Goal: Transaction & Acquisition: Complete application form

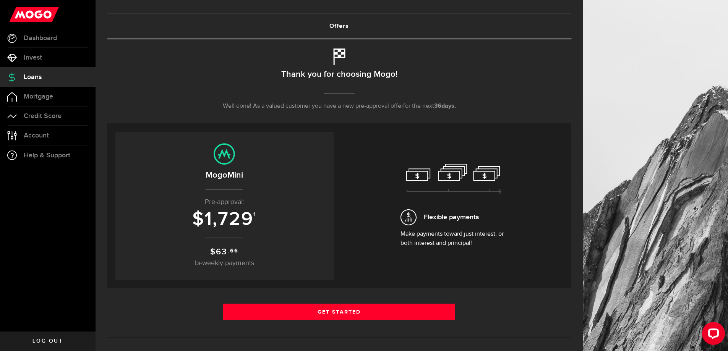
scroll to position [38, 0]
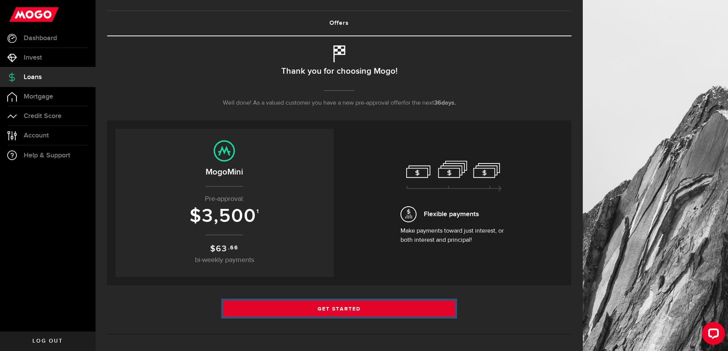
click at [333, 312] on link "Get Started" at bounding box center [339, 309] width 232 height 16
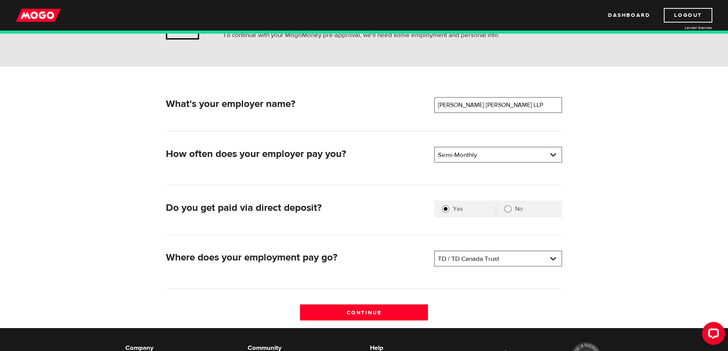
scroll to position [76, 0]
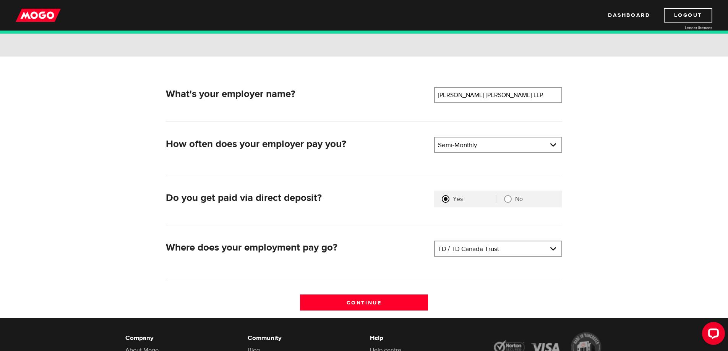
click at [446, 202] on input "Yes" at bounding box center [446, 199] width 8 height 8
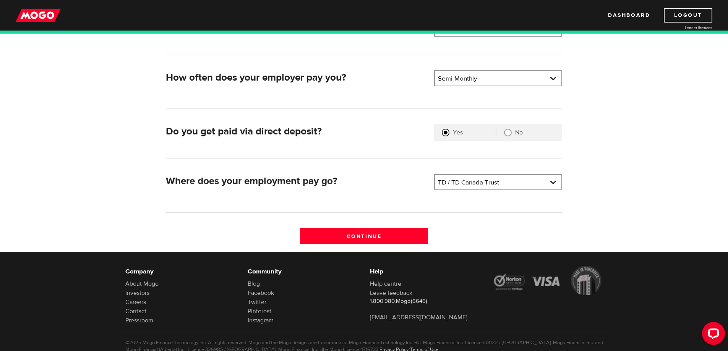
scroll to position [168, 0]
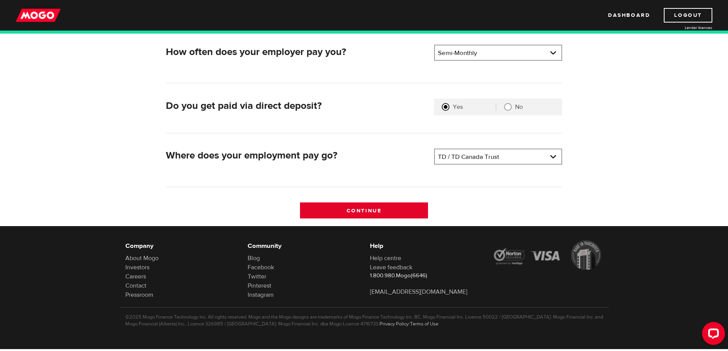
click at [383, 212] on input "Continue" at bounding box center [364, 210] width 128 height 16
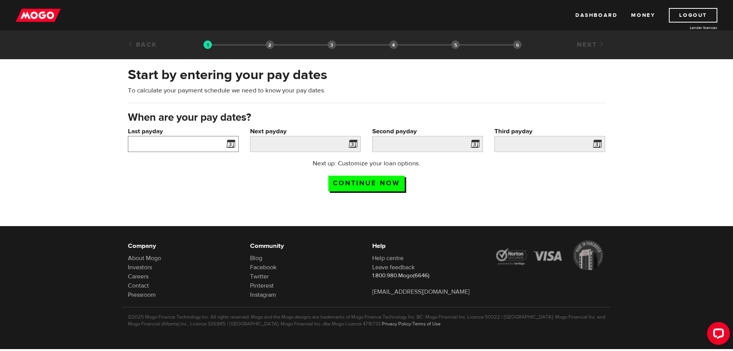
click at [216, 146] on input "Last payday" at bounding box center [183, 144] width 111 height 16
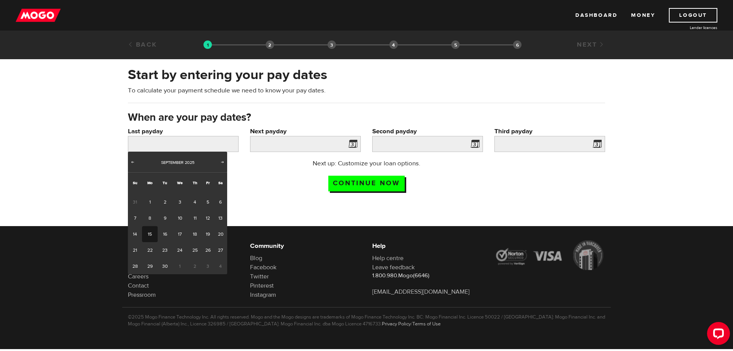
click at [151, 233] on link "15" at bounding box center [150, 234] width 16 height 16
type input "[DATE]"
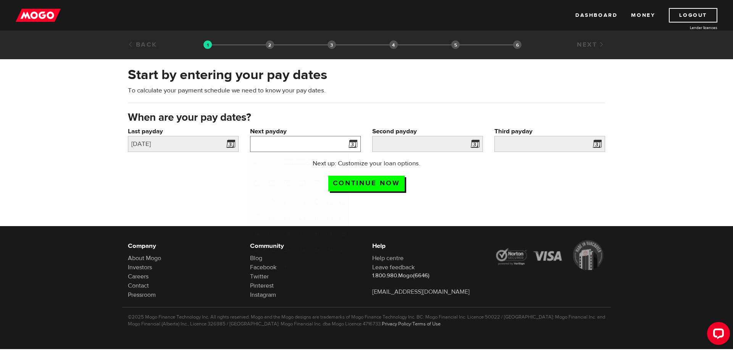
click at [325, 142] on input "Next payday" at bounding box center [305, 144] width 111 height 16
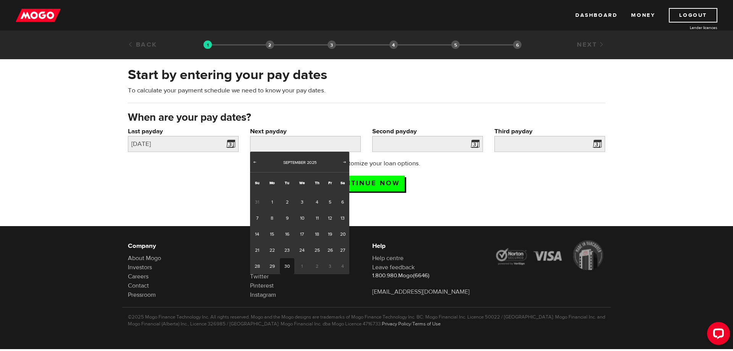
click at [291, 262] on link "30" at bounding box center [287, 266] width 14 height 16
type input "2025/09/30"
type input "2025/10/15"
type input "2025/10/30"
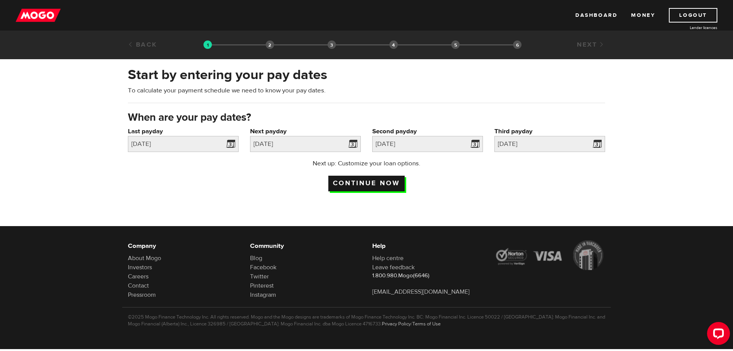
click at [395, 184] on input "Continue now" at bounding box center [366, 184] width 76 height 16
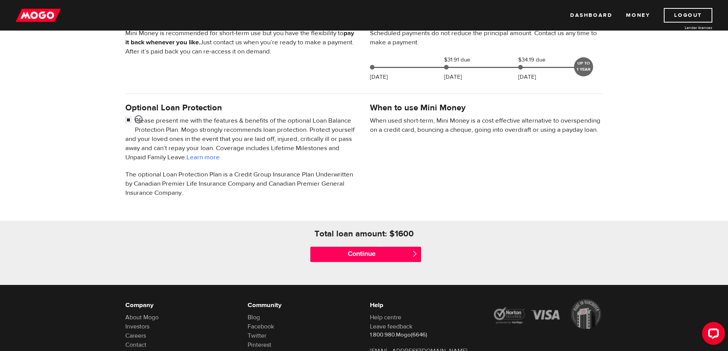
scroll to position [191, 0]
click at [391, 252] on input "Continue" at bounding box center [365, 253] width 111 height 15
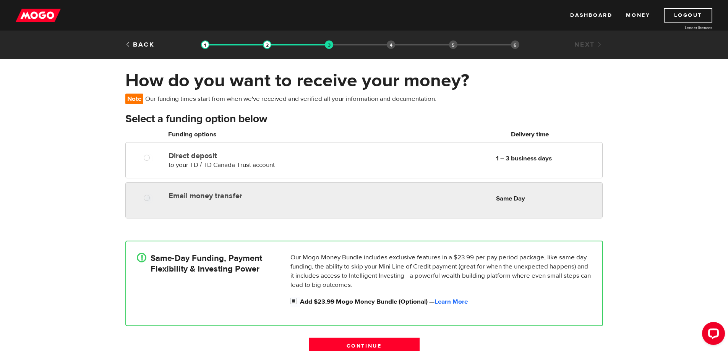
radio input "true"
click at [165, 197] on div "Email money transfer Delivery in Same Day Same Day" at bounding box center [364, 195] width 476 height 15
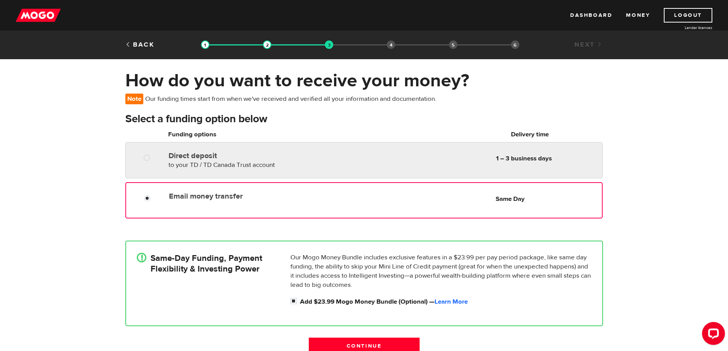
radio input "true"
click at [203, 163] on span "to your TD / TD Canada Trust account" at bounding box center [221, 165] width 106 height 8
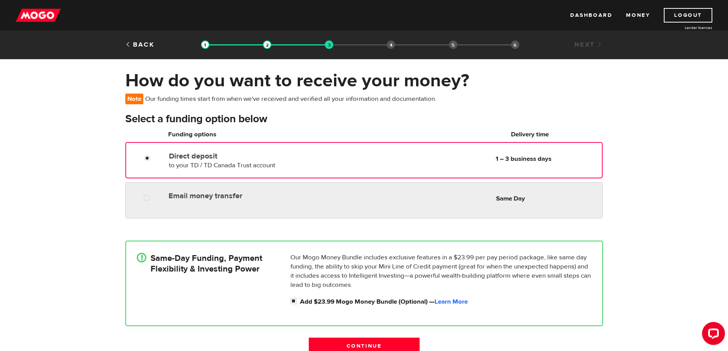
radio input "true"
click at [200, 199] on label "Email money transfer" at bounding box center [256, 195] width 176 height 9
click at [153, 199] on input "Email money transfer" at bounding box center [149, 199] width 10 height 10
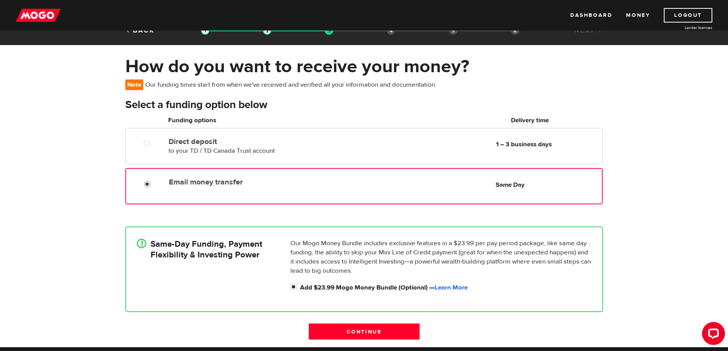
scroll to position [76, 0]
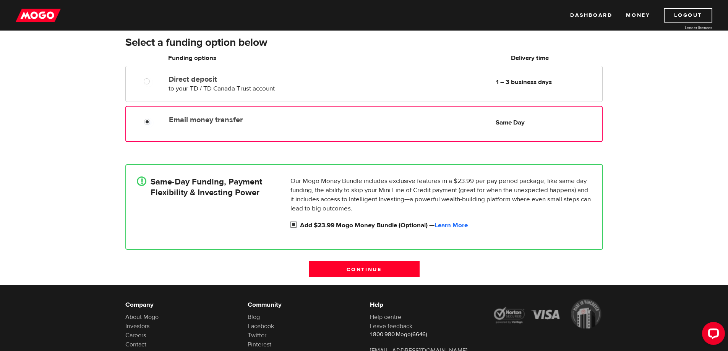
click at [291, 225] on input "Add $23.99 Mogo Money Bundle (Optional) — Learn More" at bounding box center [295, 226] width 10 height 10
checkbox input "false"
radio input "false"
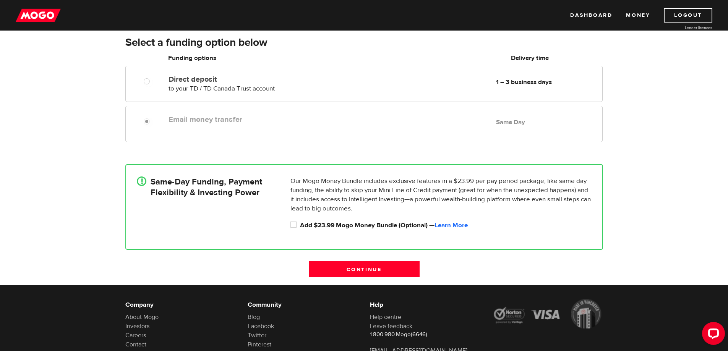
click at [671, 207] on div "How do you want to receive your money? Note Our funding times start from when w…" at bounding box center [364, 139] width 728 height 292
click at [392, 271] on input "Continue" at bounding box center [364, 269] width 111 height 16
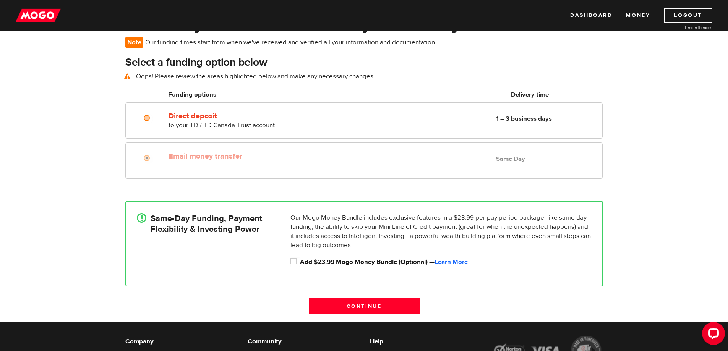
scroll to position [55, 0]
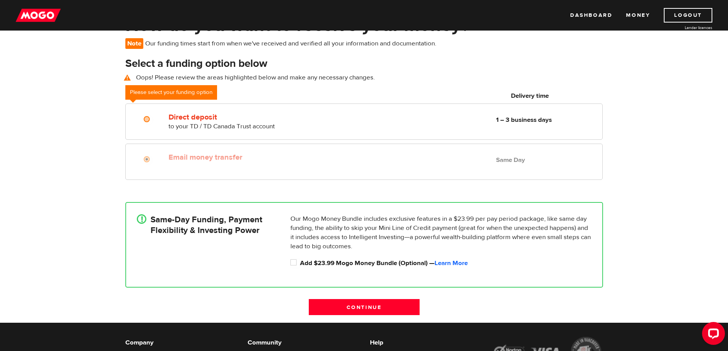
click at [497, 159] on b "Same Day" at bounding box center [510, 160] width 29 height 8
click at [156, 159] on div at bounding box center [149, 160] width 46 height 10
click at [142, 157] on div at bounding box center [149, 160] width 46 height 10
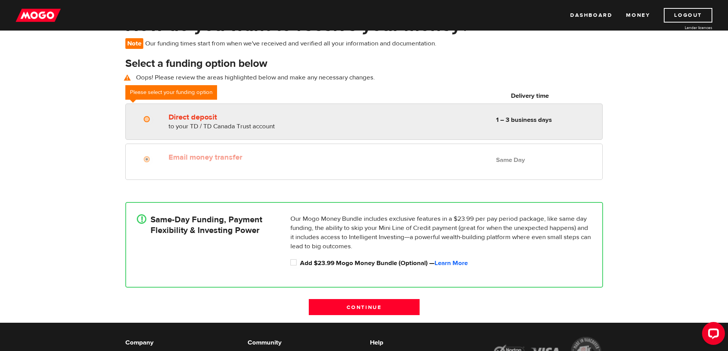
radio input "true"
click at [165, 114] on div "Direct deposit to your TD / TD Canada Trust account Delivery in 1 – 3 business …" at bounding box center [364, 120] width 476 height 21
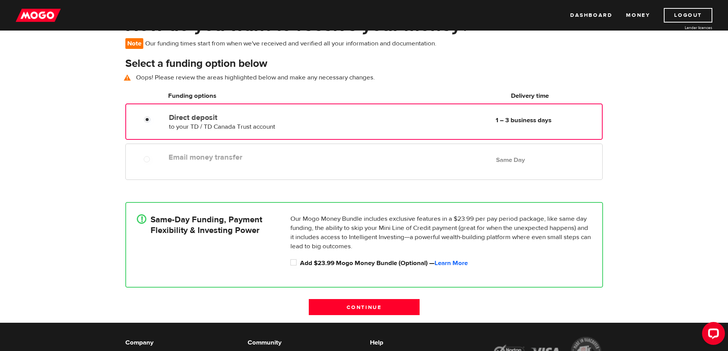
click at [173, 124] on span "to your TD / TD Canada Trust account" at bounding box center [222, 127] width 106 height 8
click at [363, 308] on input "Continue" at bounding box center [364, 307] width 111 height 16
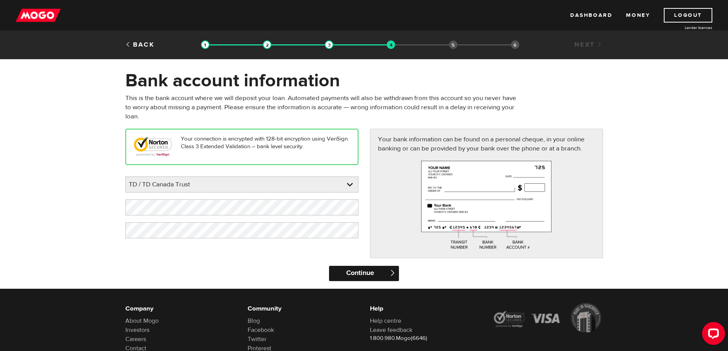
click at [363, 270] on input "Continue" at bounding box center [364, 273] width 70 height 15
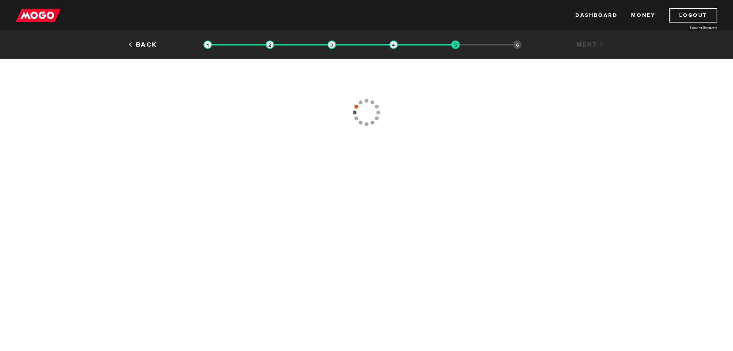
type input "[PHONE_NUMBER]"
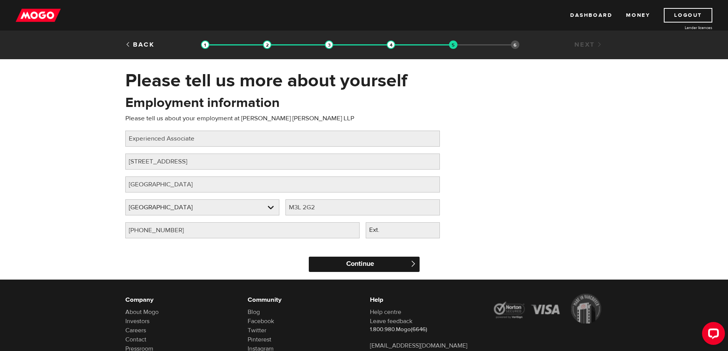
click at [333, 260] on input "Continue" at bounding box center [364, 264] width 111 height 15
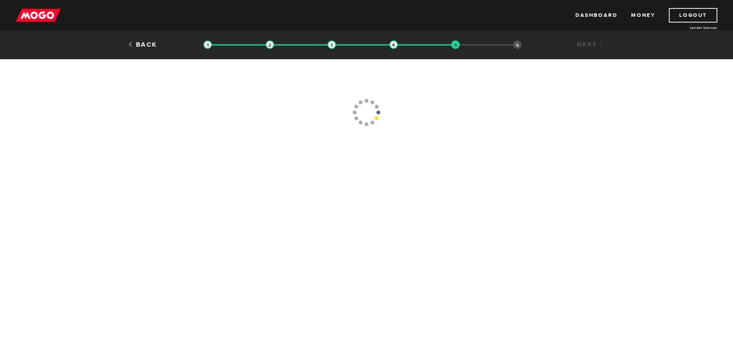
type input "[PHONE_NUMBER]"
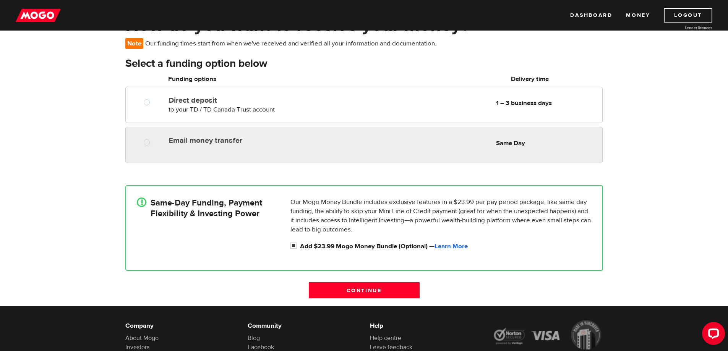
radio input "false"
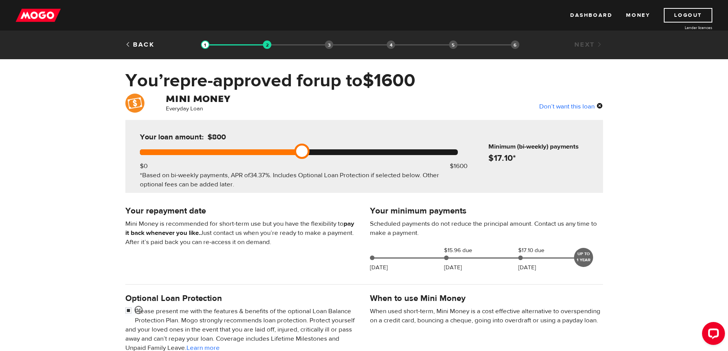
drag, startPoint x: 460, startPoint y: 145, endPoint x: 295, endPoint y: 151, distance: 164.7
click at [295, 151] on link at bounding box center [301, 151] width 15 height 15
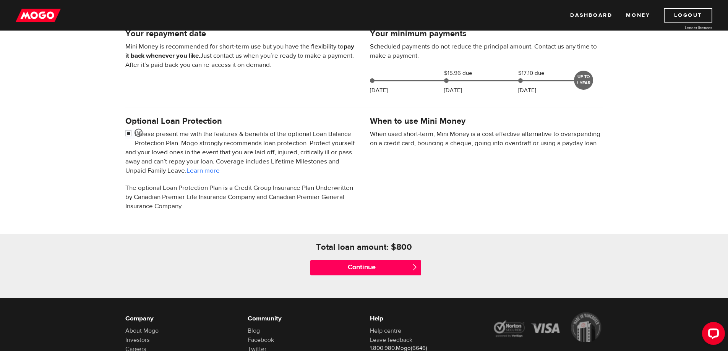
scroll to position [191, 0]
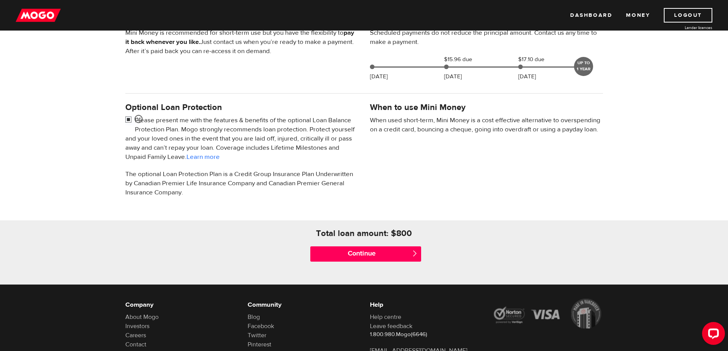
drag, startPoint x: 127, startPoint y: 118, endPoint x: 129, endPoint y: 135, distance: 16.5
click at [127, 118] on input "checkbox" at bounding box center [130, 121] width 10 height 10
checkbox input "false"
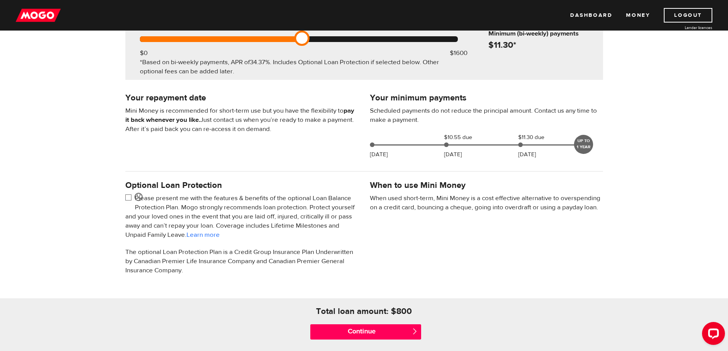
scroll to position [153, 0]
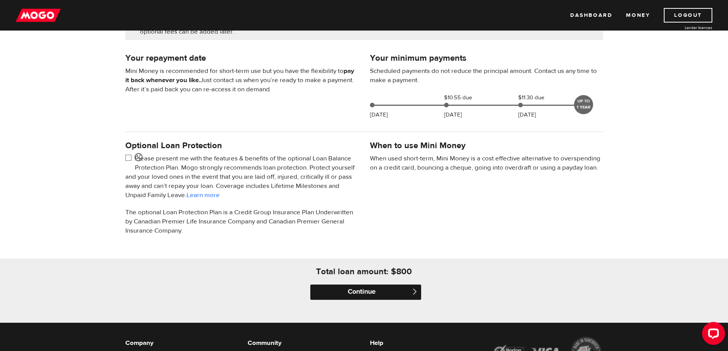
click at [355, 293] on input "Continue" at bounding box center [365, 292] width 111 height 15
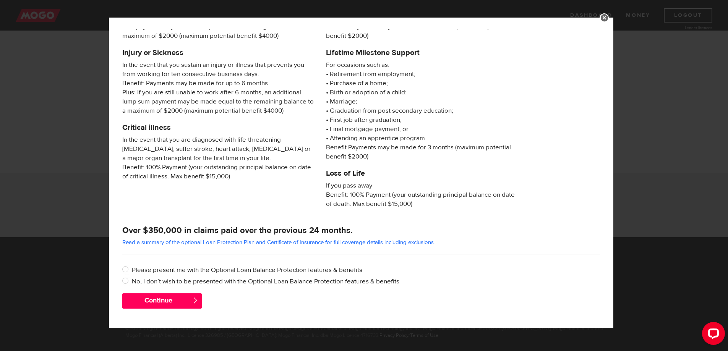
scroll to position [249, 0]
click at [171, 283] on label "No, I don’t wish to be presented with the Optional Loan Balance Protection feat…" at bounding box center [366, 281] width 468 height 9
click at [132, 283] on input "No, I don’t wish to be presented with the Optional Loan Balance Protection feat…" at bounding box center [127, 282] width 10 height 10
radio input "true"
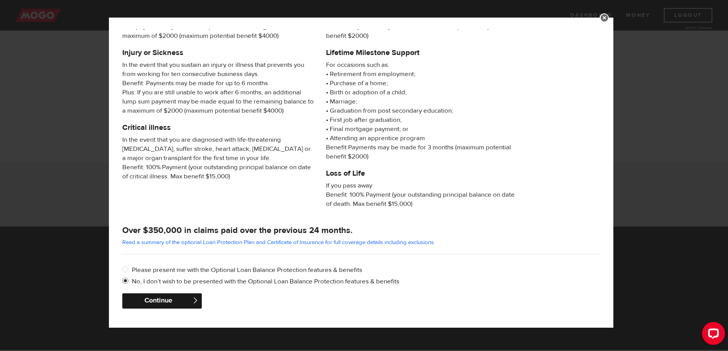
click at [169, 306] on button "Continue" at bounding box center [161, 300] width 79 height 15
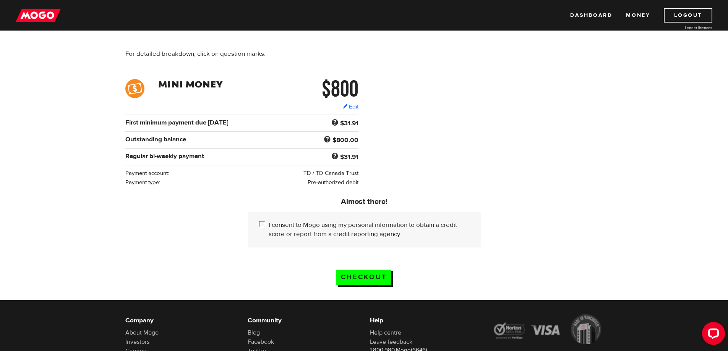
scroll to position [115, 0]
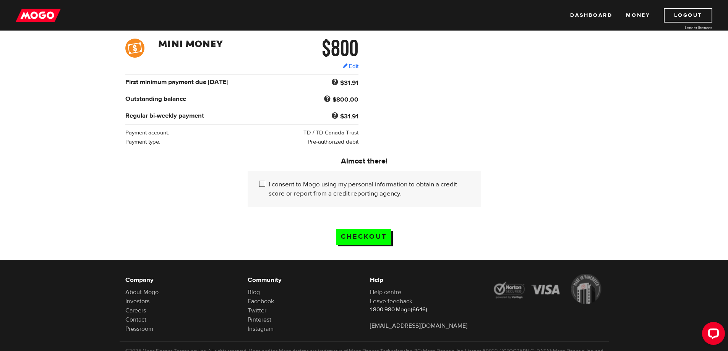
click at [305, 194] on label "I consent to Mogo using my personal information to obtain a credit score or rep…" at bounding box center [368, 189] width 201 height 18
click at [268, 189] on input "I consent to Mogo using my personal information to obtain a credit score or rep…" at bounding box center [264, 185] width 10 height 10
checkbox input "true"
click at [364, 231] on input "Checkout" at bounding box center [363, 237] width 55 height 16
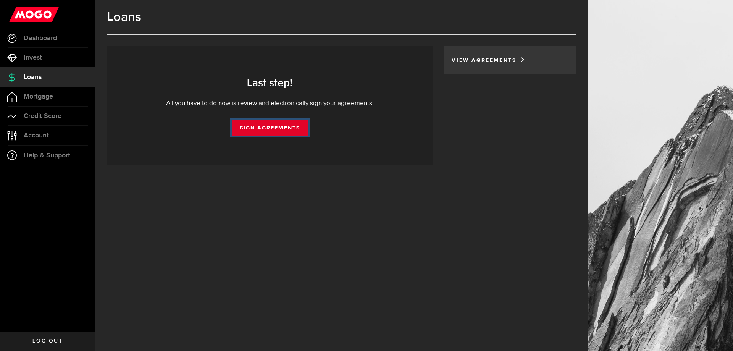
click at [273, 133] on link "Sign Agreements" at bounding box center [270, 128] width 76 height 16
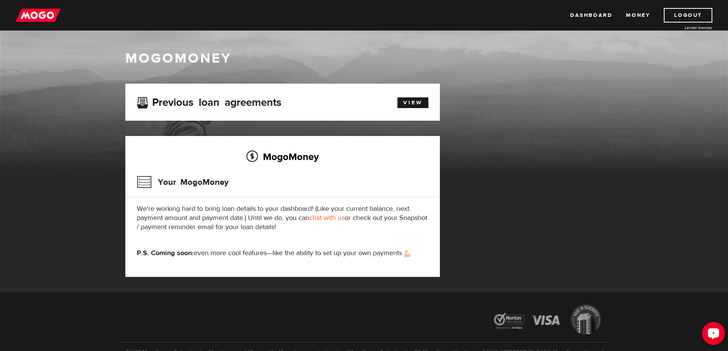
click at [723, 337] on button "Open LiveChat chat widget" at bounding box center [713, 333] width 23 height 23
